Goal: Task Accomplishment & Management: Complete application form

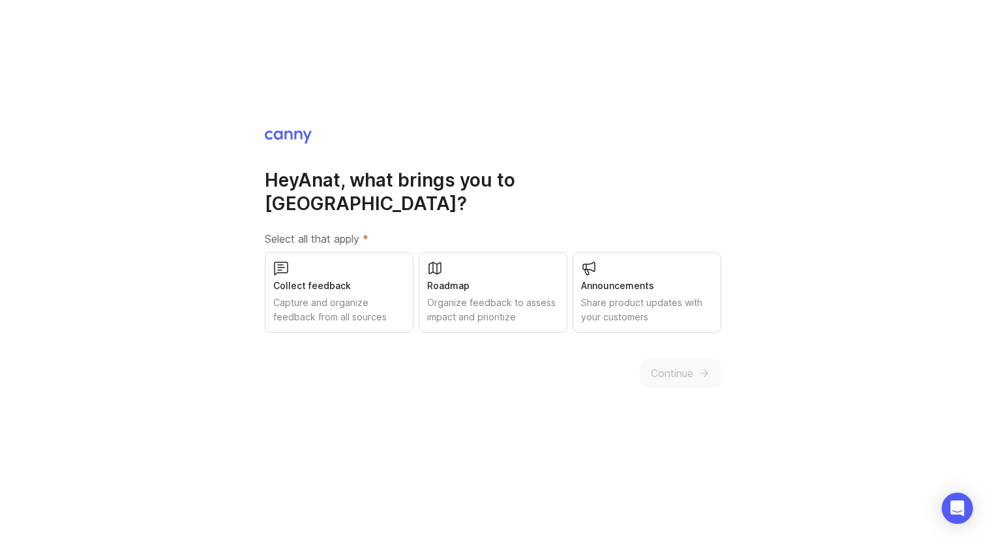
click at [364, 308] on div "Capture and organize feedback from all sources" at bounding box center [339, 309] width 132 height 29
click at [458, 299] on div "Organize feedback to assess impact and prioritize" at bounding box center [493, 309] width 132 height 29
click at [663, 365] on span "Continue" at bounding box center [672, 373] width 42 height 16
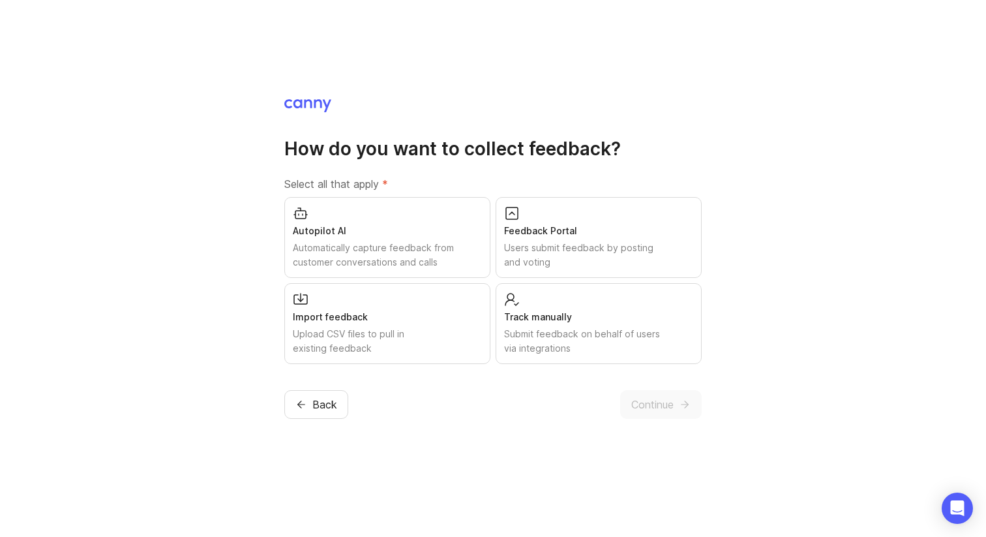
click at [321, 404] on span "Back" at bounding box center [324, 404] width 25 height 16
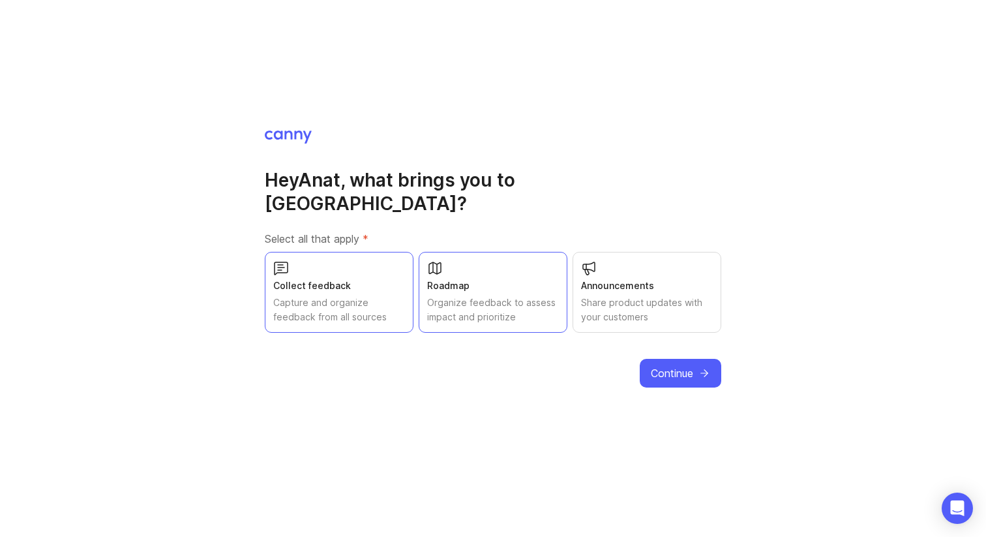
click at [651, 254] on div "Announcements Share product updates with your customers" at bounding box center [646, 292] width 149 height 81
click at [659, 359] on button "Continue" at bounding box center [680, 373] width 81 height 29
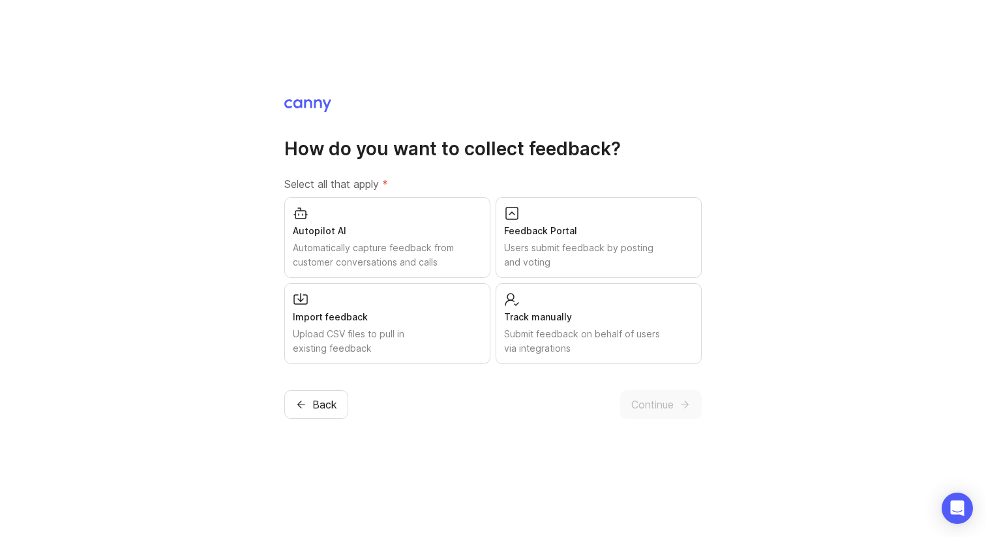
click at [458, 244] on div "Automatically capture feedback from customer conversations and calls" at bounding box center [387, 255] width 189 height 29
click at [548, 242] on div "Users submit feedback by posting and voting" at bounding box center [598, 255] width 189 height 29
click at [549, 333] on div "Submit feedback on behalf of users via integrations" at bounding box center [598, 341] width 189 height 29
click at [427, 333] on div "Upload CSV files to pull in existing feedback" at bounding box center [387, 341] width 189 height 29
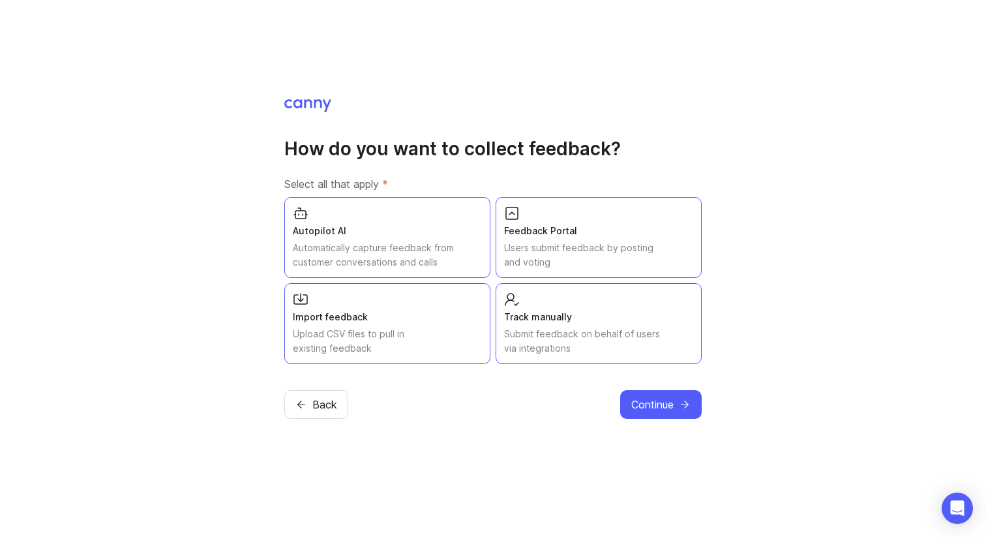
click at [686, 403] on icon "submit" at bounding box center [685, 404] width 12 height 12
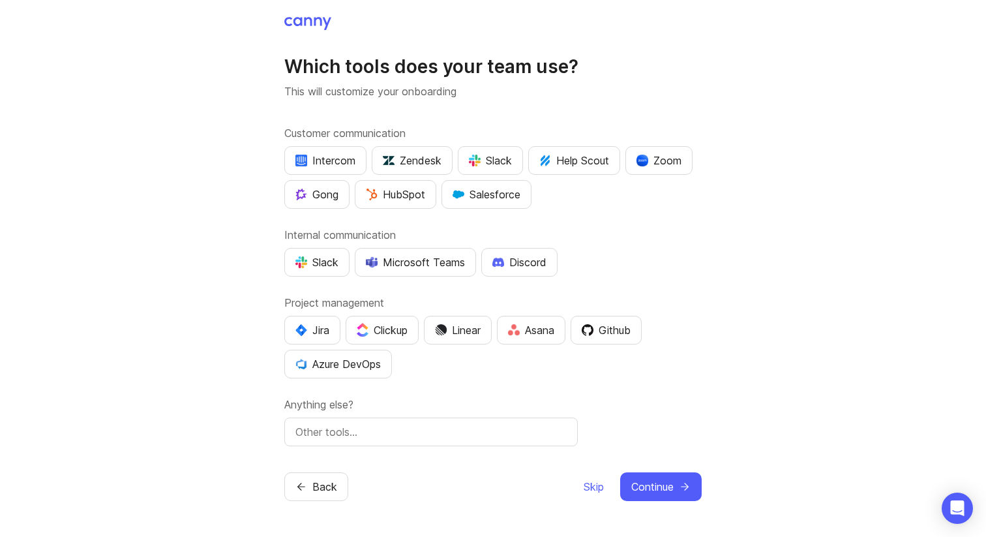
click at [420, 156] on div "Zendesk" at bounding box center [412, 161] width 59 height 16
click at [489, 196] on div "Salesforce" at bounding box center [486, 194] width 68 height 16
click at [455, 259] on div "Microsoft Teams" at bounding box center [415, 262] width 99 height 16
click at [323, 325] on div "Jira" at bounding box center [312, 330] width 34 height 16
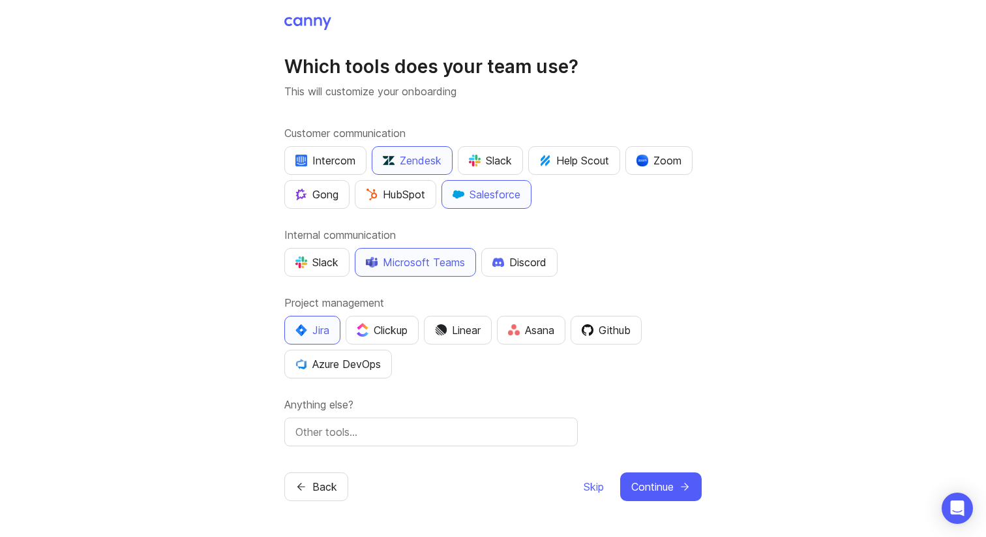
click at [669, 493] on span "Continue" at bounding box center [652, 487] width 42 height 16
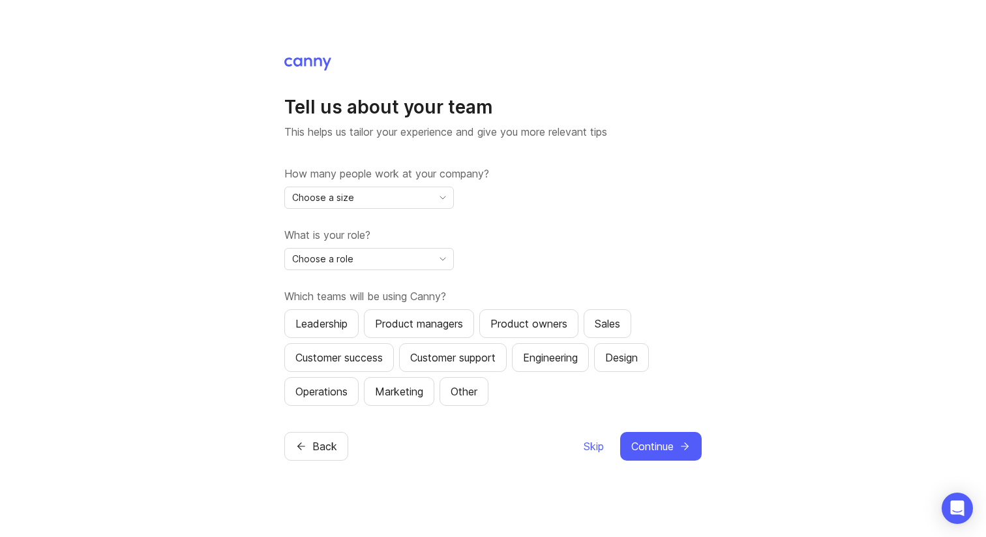
click at [445, 207] on div "Choose a size" at bounding box center [368, 197] width 169 height 22
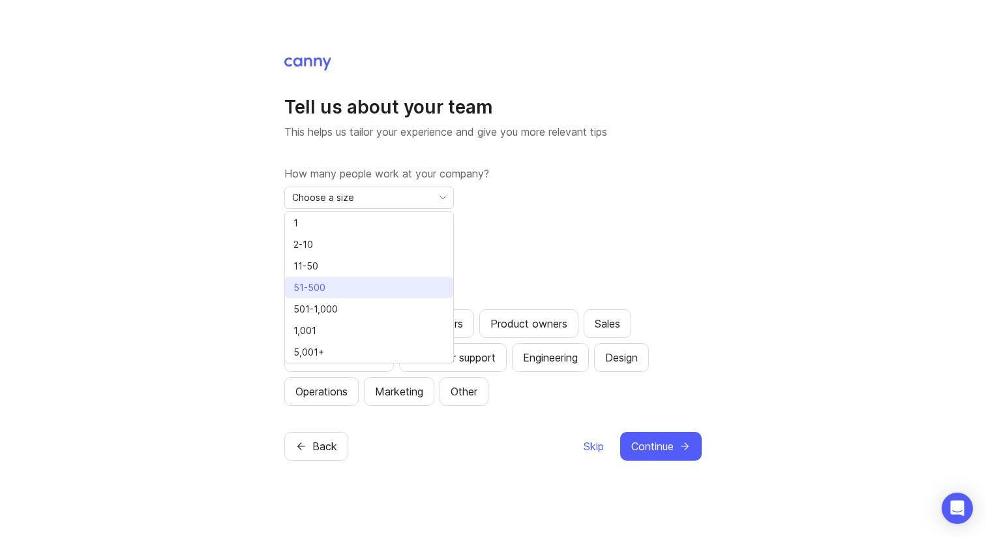
click at [437, 289] on icon "check icon" at bounding box center [442, 287] width 14 height 9
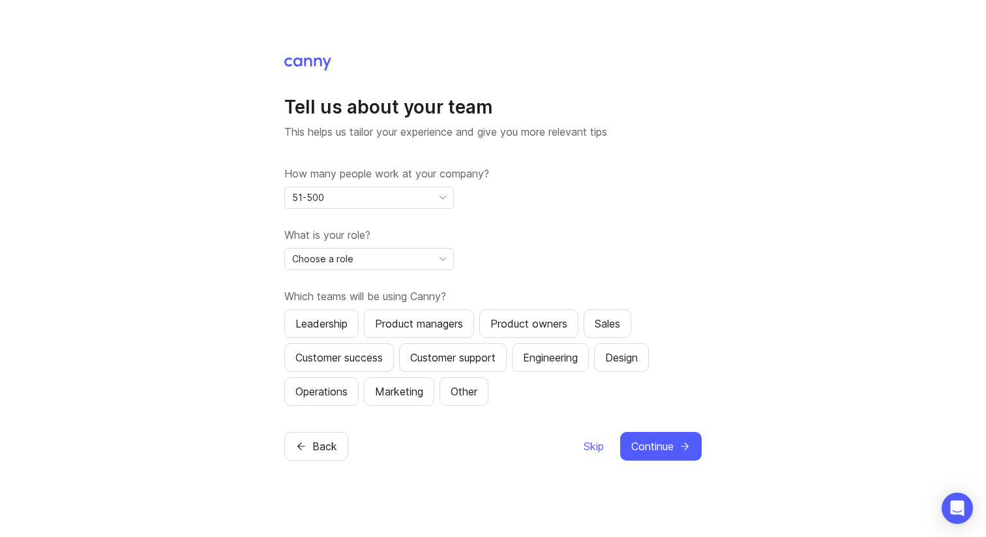
click at [445, 252] on span "toggle menu" at bounding box center [442, 259] width 21 height 14
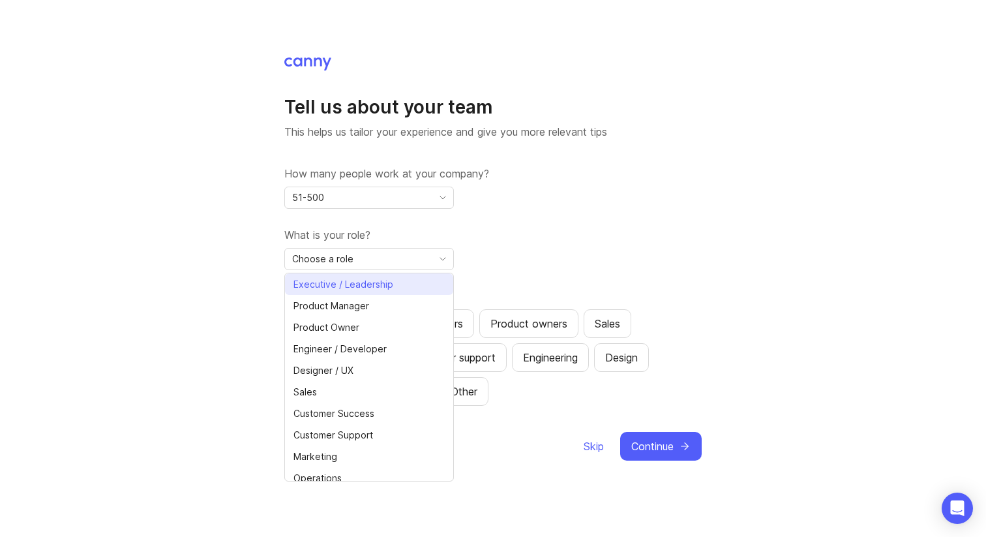
click at [413, 282] on li "Executive / Leadership" at bounding box center [369, 284] width 168 height 22
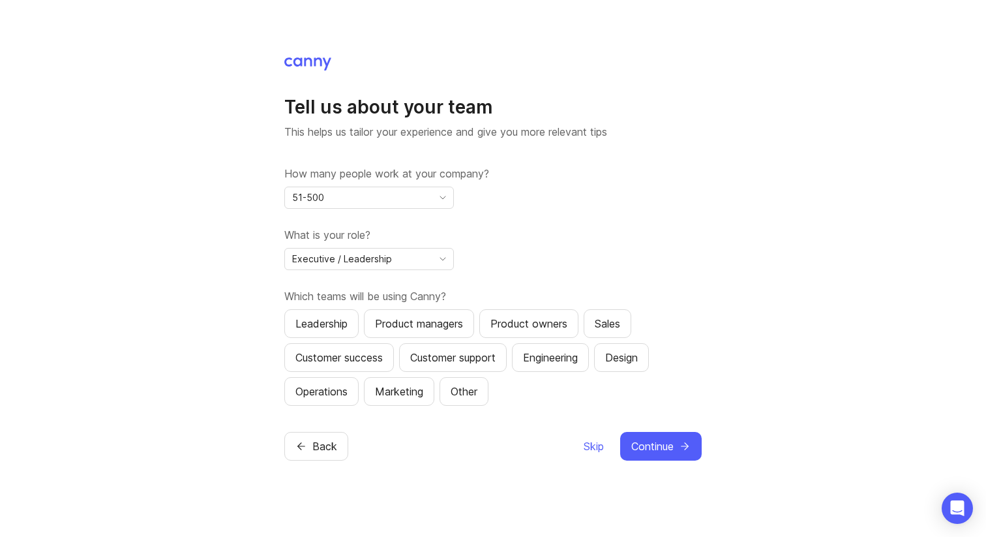
click at [404, 325] on div "Product managers" at bounding box center [419, 324] width 88 height 16
click at [447, 354] on div "Customer support" at bounding box center [452, 357] width 85 height 16
click at [375, 354] on div "Customer success" at bounding box center [338, 357] width 87 height 16
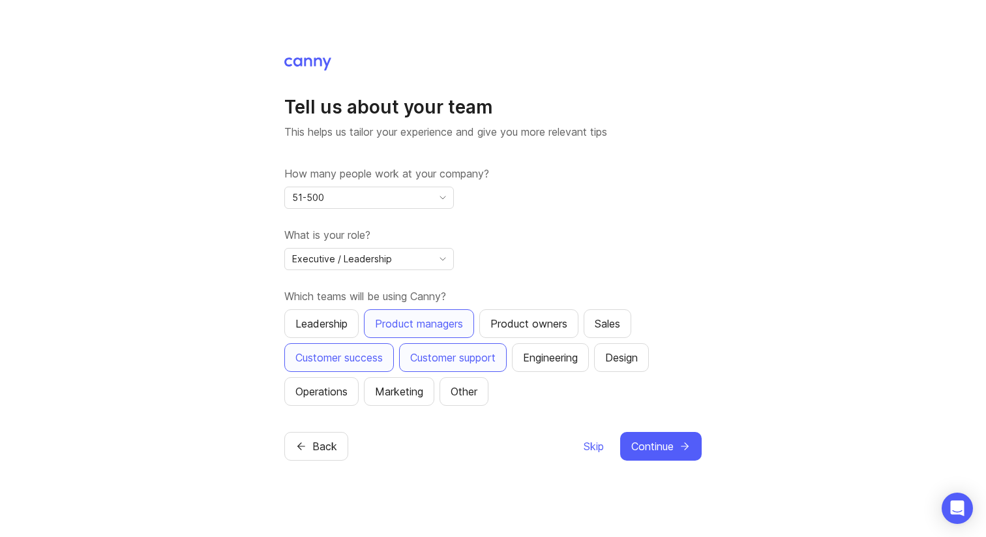
click at [344, 324] on div "Leadership" at bounding box center [321, 324] width 52 height 16
click at [608, 320] on div "Sales" at bounding box center [607, 324] width 25 height 16
click at [404, 395] on div "Marketing" at bounding box center [399, 391] width 48 height 16
click at [653, 441] on span "Continue" at bounding box center [652, 446] width 42 height 16
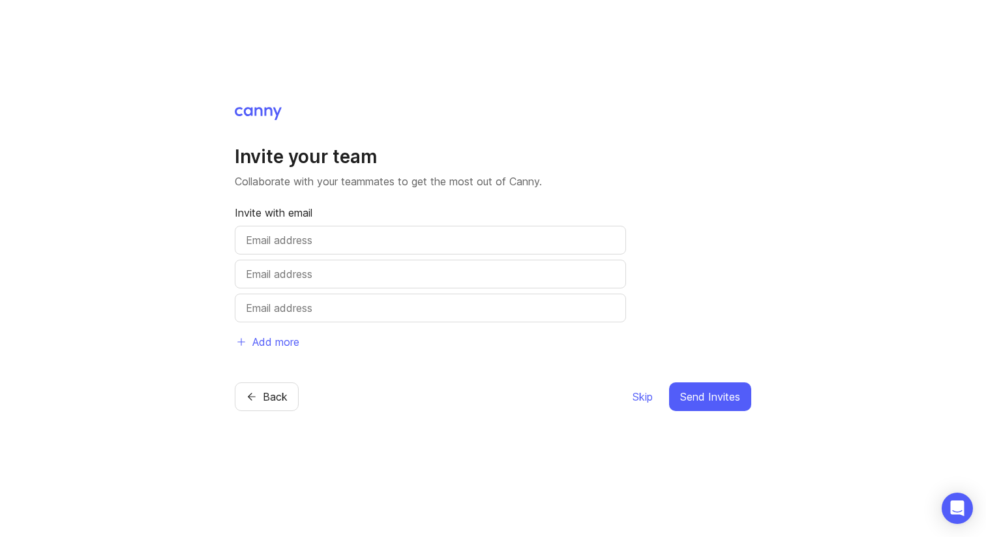
click at [344, 243] on input "text" at bounding box center [430, 240] width 369 height 16
type input "[EMAIL_ADDRESS][PERSON_NAME][DOMAIN_NAME]"
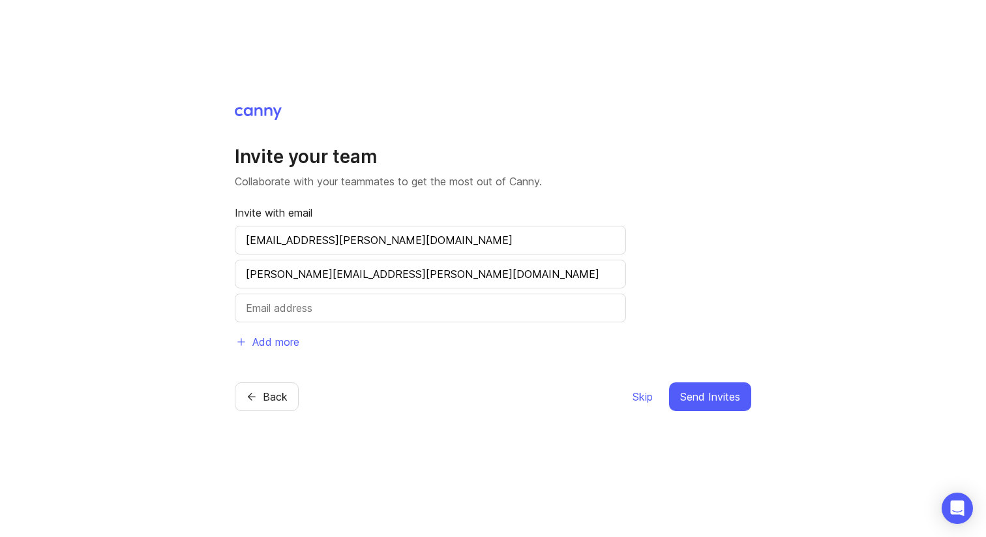
type input "[PERSON_NAME][EMAIL_ADDRESS][PERSON_NAME][DOMAIN_NAME]"
type input "[EMAIL_ADDRESS][PERSON_NAME][DOMAIN_NAME]"
click at [282, 340] on span "Add more" at bounding box center [275, 342] width 47 height 16
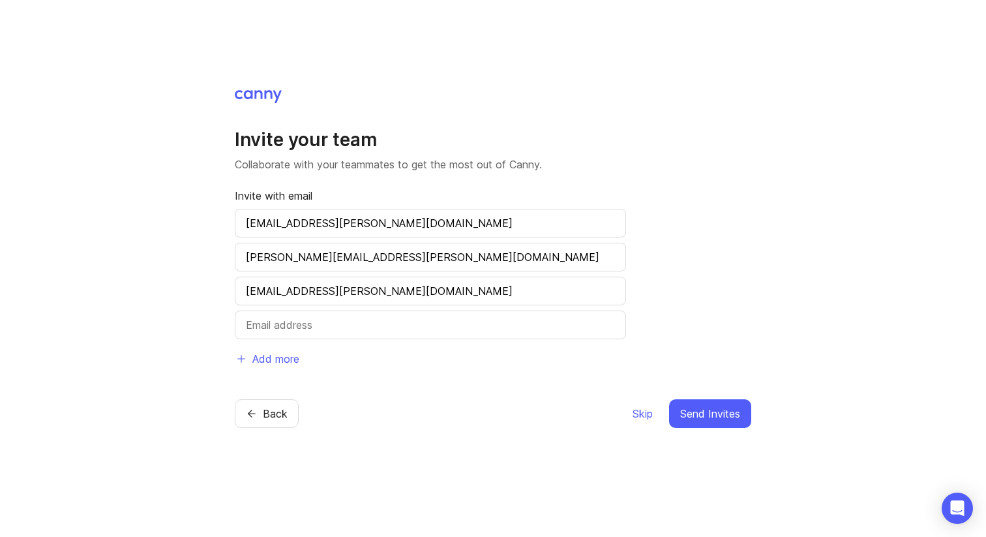
click at [288, 329] on input "text" at bounding box center [430, 325] width 369 height 16
type input "[PERSON_NAME][EMAIL_ADDRESS][PERSON_NAME][DOMAIN_NAME]"
click at [271, 362] on span "Add more" at bounding box center [275, 359] width 47 height 16
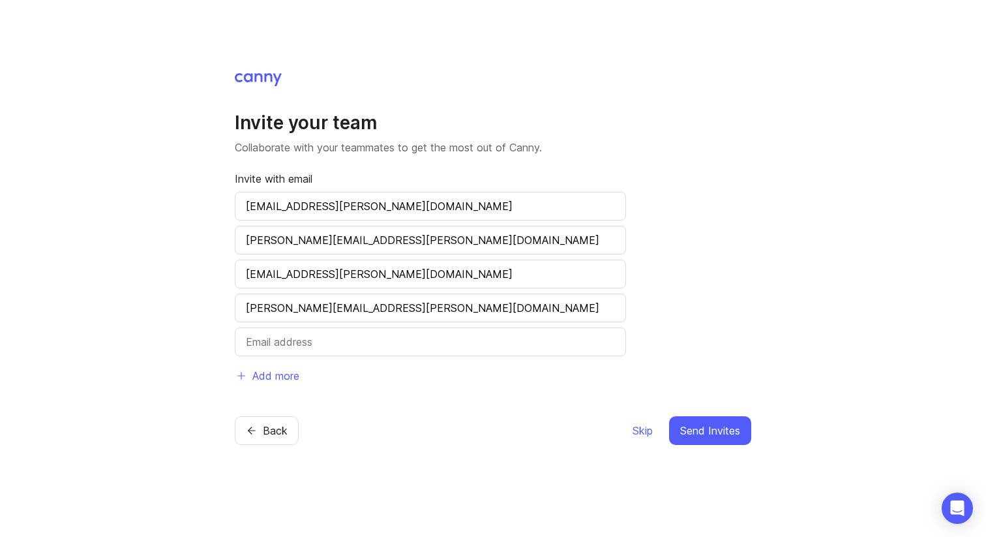
click at [274, 344] on input "text" at bounding box center [430, 342] width 369 height 16
type input "[EMAIL_ADDRESS][DOMAIN_NAME]"
click at [259, 377] on span "Add more" at bounding box center [275, 376] width 47 height 16
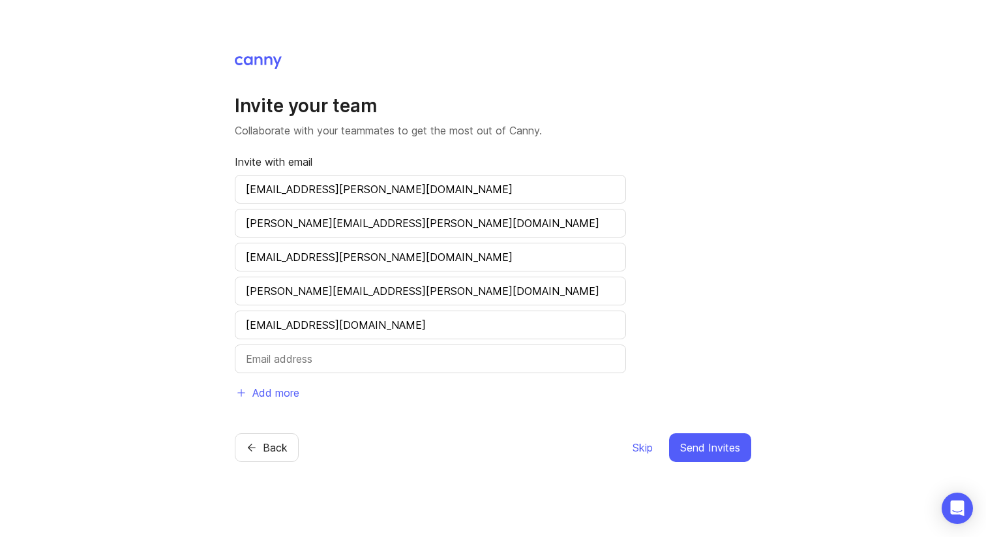
click at [263, 366] on div at bounding box center [430, 358] width 391 height 29
click at [263, 364] on input "text" at bounding box center [430, 359] width 369 height 16
type input "[EMAIL_ADDRESS][PERSON_NAME][DOMAIN_NAME]"
click at [272, 391] on span "Add more" at bounding box center [275, 393] width 47 height 16
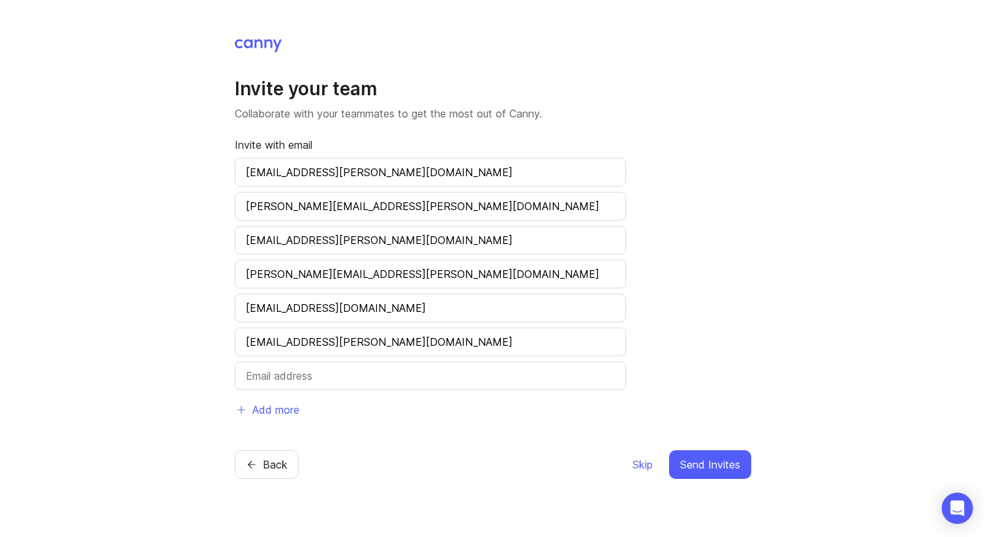
click at [274, 381] on input "text" at bounding box center [430, 376] width 369 height 16
type input "[PERSON_NAME][EMAIL_ADDRESS][DOMAIN_NAME]"
click at [274, 410] on span "Add more" at bounding box center [275, 410] width 47 height 16
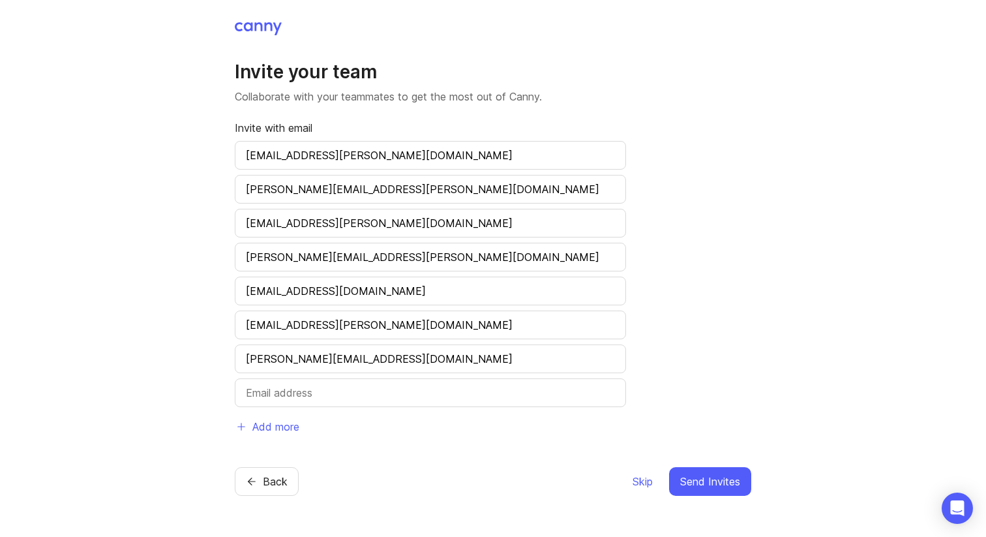
click at [277, 393] on input "text" at bounding box center [430, 393] width 369 height 16
type input "[EMAIL_ADDRESS][DOMAIN_NAME]"
click at [287, 426] on span "Add more" at bounding box center [275, 427] width 47 height 16
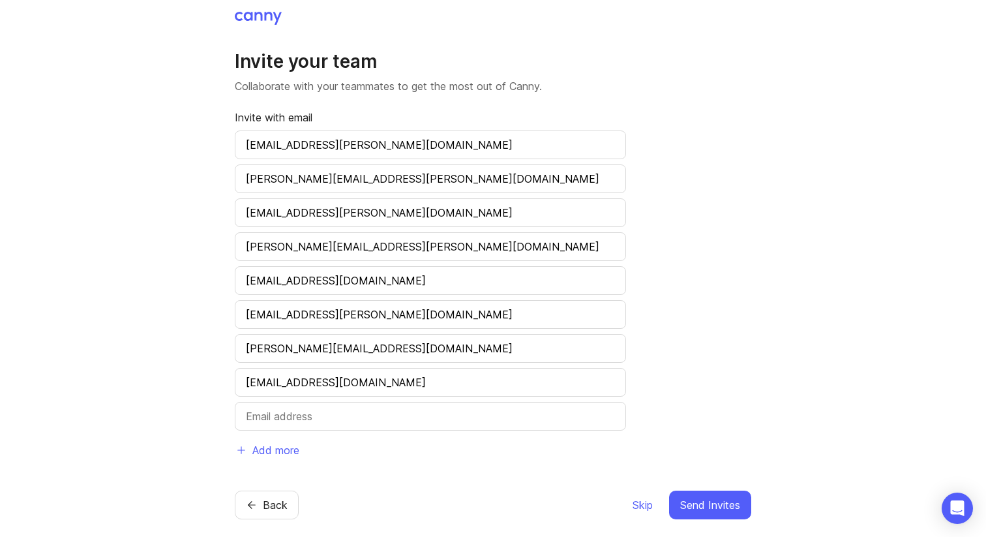
scroll to position [14, 0]
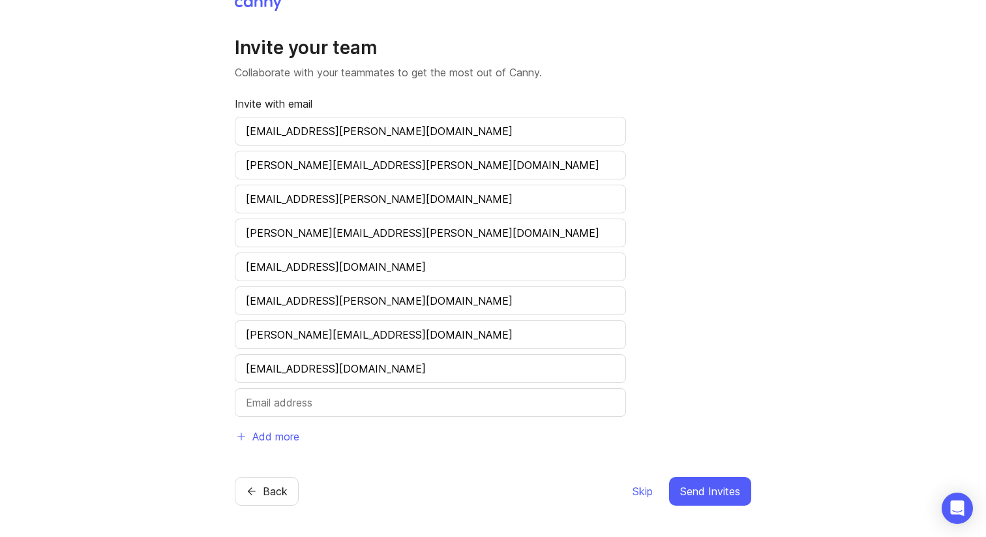
click at [282, 404] on input "text" at bounding box center [430, 402] width 369 height 16
paste input "[PERSON_NAME][EMAIL_ADDRESS][DOMAIN_NAME]"
type input "[PERSON_NAME][EMAIL_ADDRESS][DOMAIN_NAME]"
click at [282, 434] on span "Add more" at bounding box center [275, 436] width 47 height 16
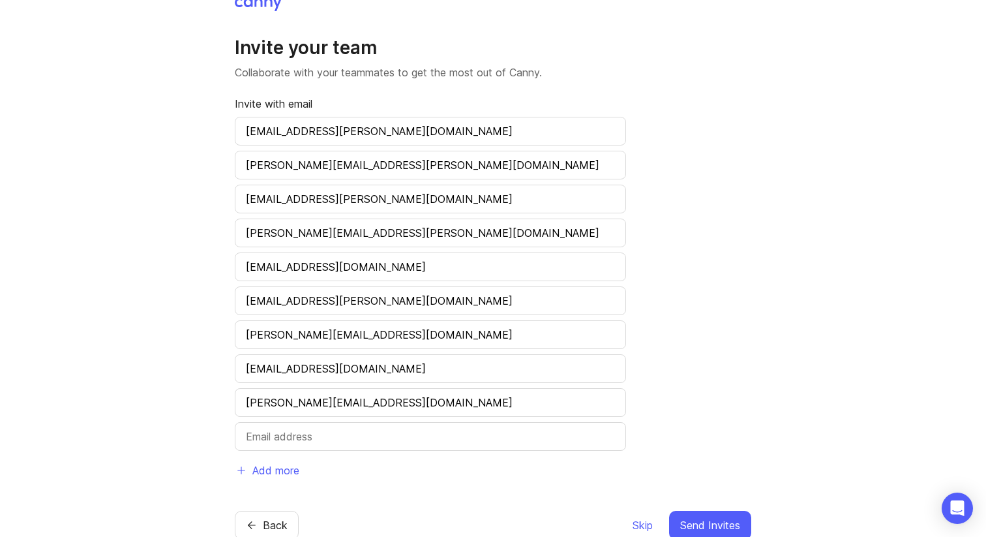
click at [302, 441] on input "text" at bounding box center [430, 436] width 369 height 16
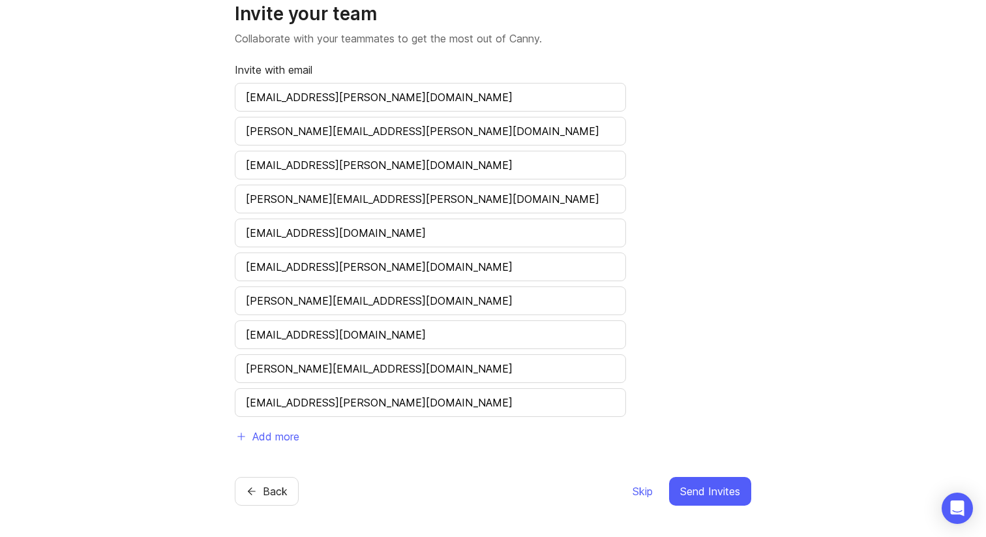
type input "[EMAIL_ADDRESS][PERSON_NAME][DOMAIN_NAME]"
click at [707, 488] on span "Send Invites" at bounding box center [710, 491] width 60 height 16
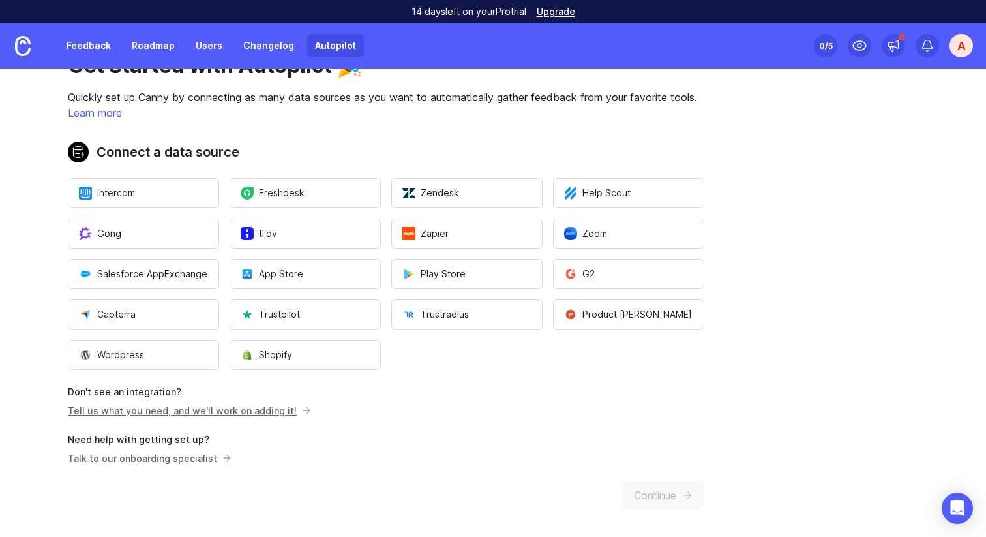
scroll to position [51, 0]
